Goal: Navigation & Orientation: Find specific page/section

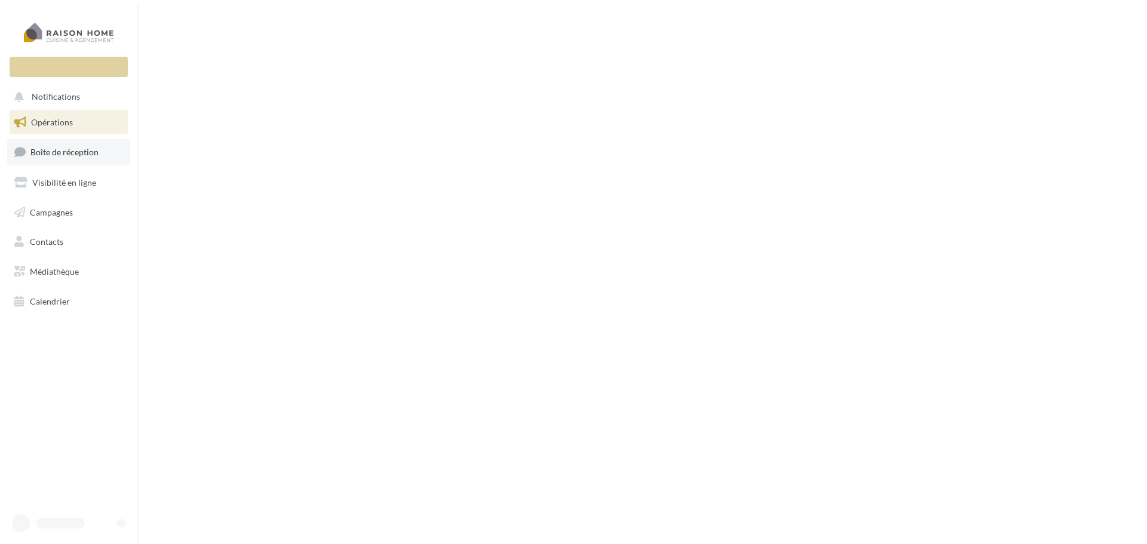
click at [62, 146] on link "Boîte de réception" at bounding box center [68, 152] width 123 height 26
click at [50, 124] on span "Opérations" at bounding box center [52, 122] width 42 height 10
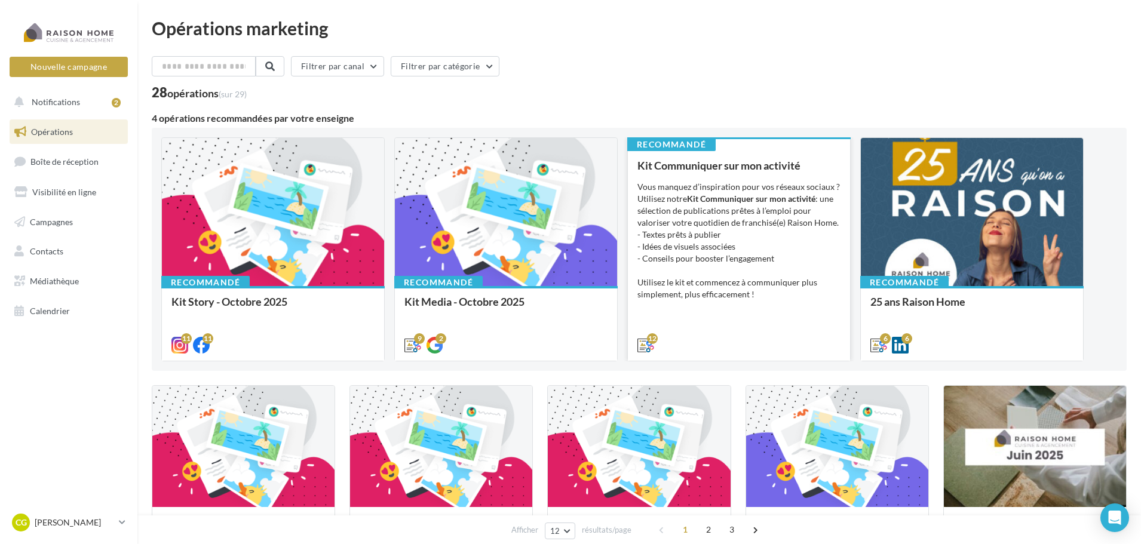
click at [736, 179] on div "Kit Communiquer sur mon activité Vous manquez d’inspiration pour vos réseaux so…" at bounding box center [738, 254] width 203 height 191
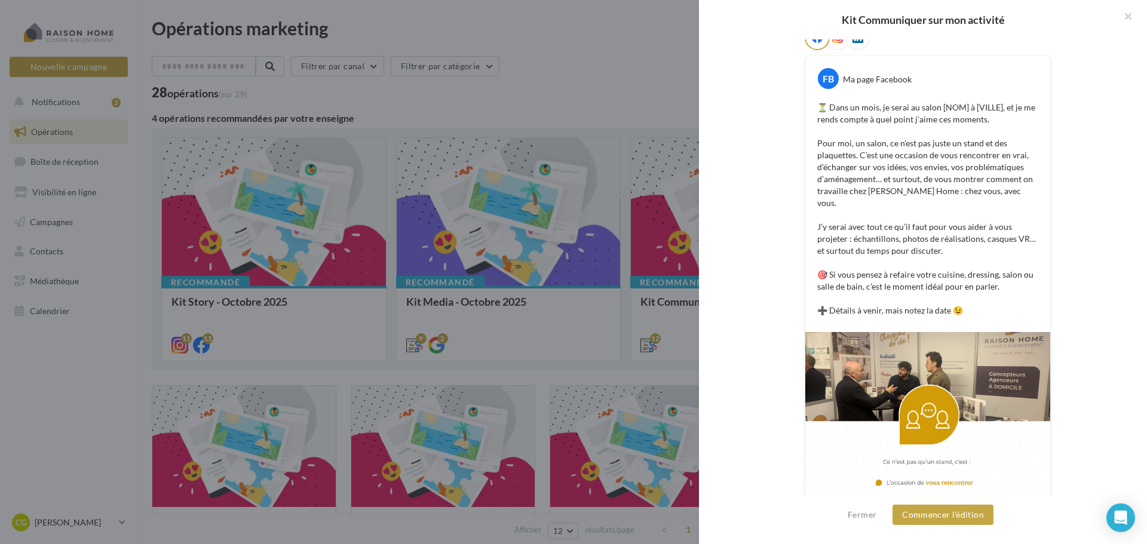
scroll to position [239, 0]
